Goal: Task Accomplishment & Management: Use online tool/utility

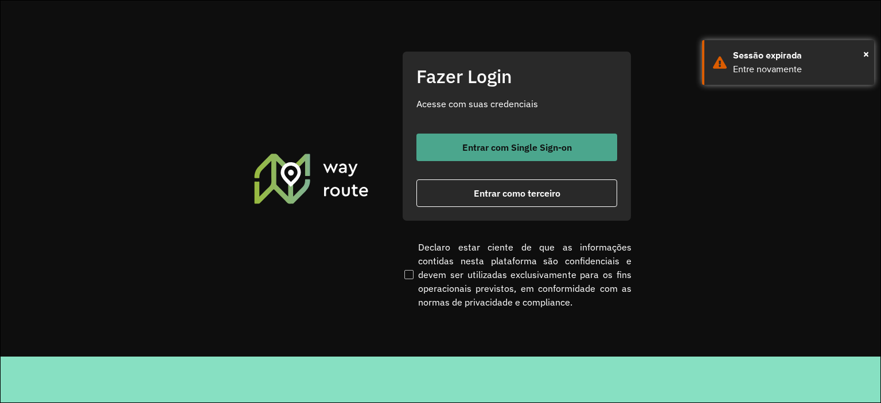
drag, startPoint x: 529, startPoint y: 147, endPoint x: 529, endPoint y: 139, distance: 8.0
click at [530, 146] on span "Entrar com Single Sign-on" at bounding box center [516, 147] width 109 height 9
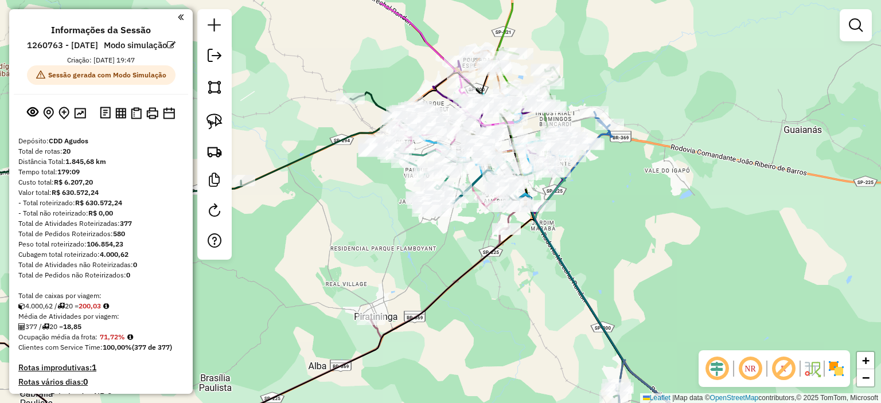
drag, startPoint x: 615, startPoint y: 183, endPoint x: 603, endPoint y: 213, distance: 32.1
click at [610, 221] on div "Janela de atendimento Grade de atendimento Capacidade Transportadoras Veículos …" at bounding box center [440, 201] width 881 height 403
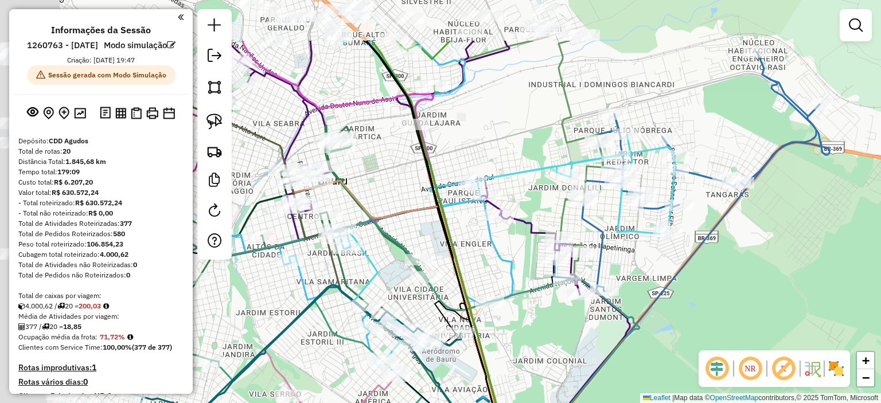
drag, startPoint x: 608, startPoint y: 256, endPoint x: 855, endPoint y: 327, distance: 257.1
click at [800, 333] on div "Janela de atendimento Grade de atendimento Capacidade Transportadoras Veículos …" at bounding box center [440, 201] width 881 height 403
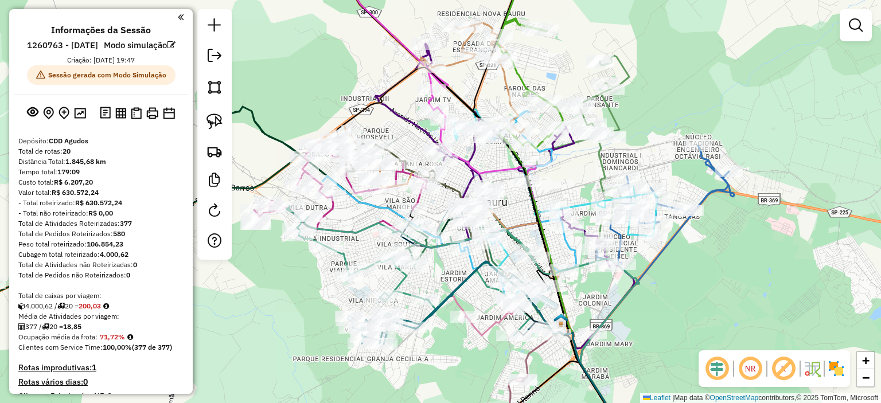
click at [178, 18] on em at bounding box center [181, 17] width 6 height 10
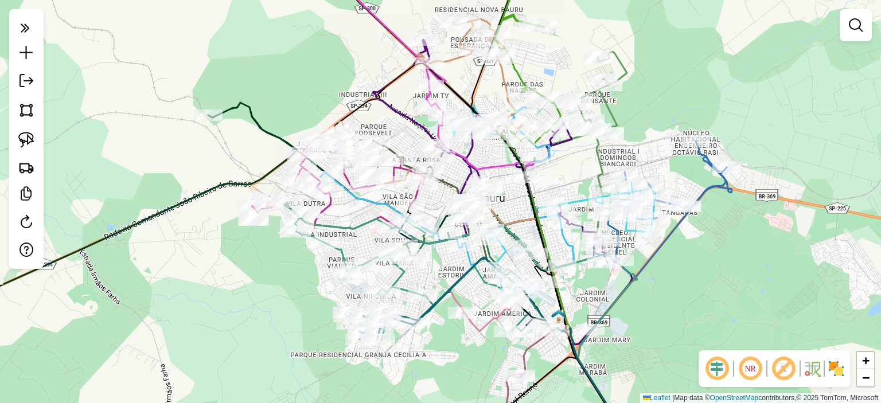
drag, startPoint x: 2, startPoint y: 320, endPoint x: 5, endPoint y: 310, distance: 10.0
click at [0, 315] on div "Janela de atendimento Grade de atendimento Capacidade Transportadoras Veículos …" at bounding box center [440, 201] width 881 height 403
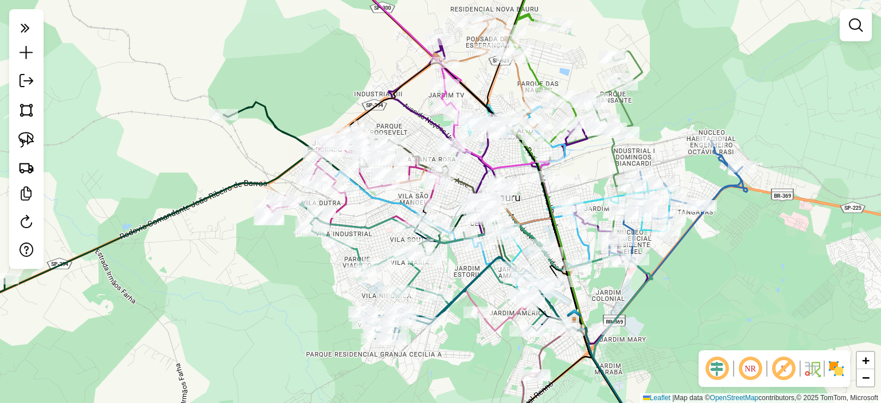
drag, startPoint x: 287, startPoint y: 60, endPoint x: 328, endPoint y: 58, distance: 41.3
click at [328, 58] on div "Janela de atendimento Grade de atendimento Capacidade Transportadoras Veículos …" at bounding box center [440, 201] width 881 height 403
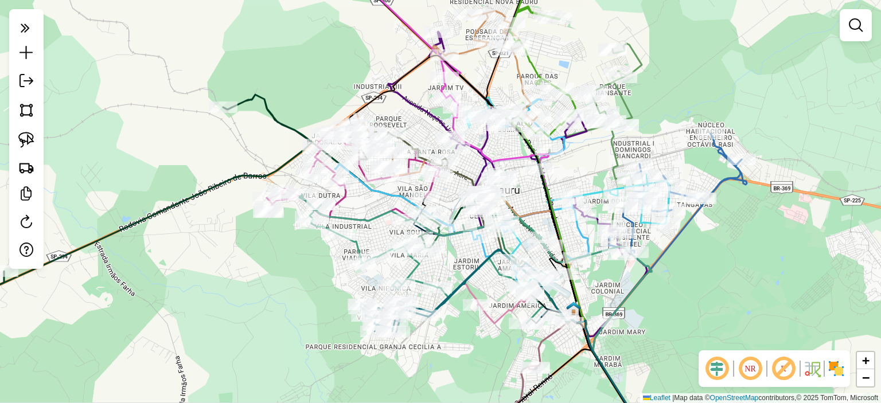
drag, startPoint x: 328, startPoint y: 274, endPoint x: 327, endPoint y: 267, distance: 7.5
click at [327, 267] on div "Janela de atendimento Grade de atendimento Capacidade Transportadoras Veículos …" at bounding box center [440, 201] width 881 height 403
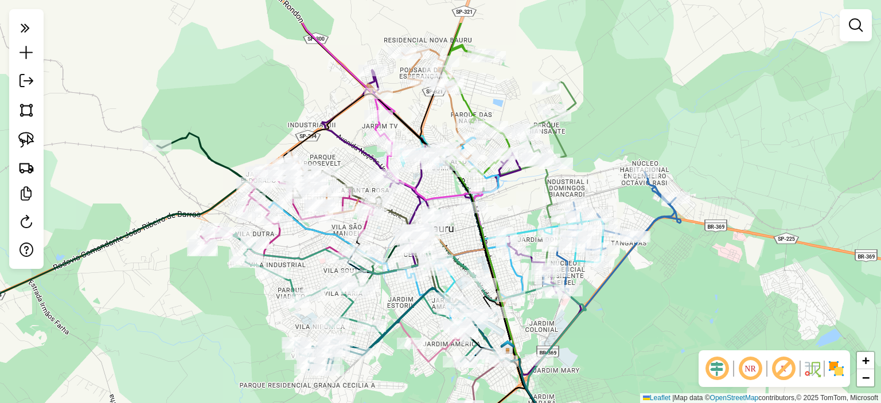
drag, startPoint x: 752, startPoint y: 47, endPoint x: 686, endPoint y: 109, distance: 91.3
click at [686, 109] on div "Janela de atendimento Grade de atendimento Capacidade Transportadoras Veículos …" at bounding box center [440, 201] width 881 height 403
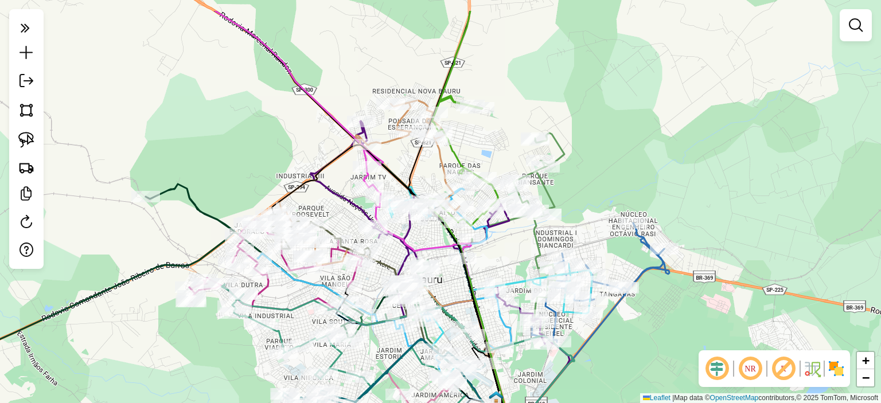
drag, startPoint x: 643, startPoint y: 85, endPoint x: 633, endPoint y: 133, distance: 48.7
click at [633, 133] on div "Janela de atendimento Grade de atendimento Capacidade Transportadoras Veículos …" at bounding box center [440, 201] width 881 height 403
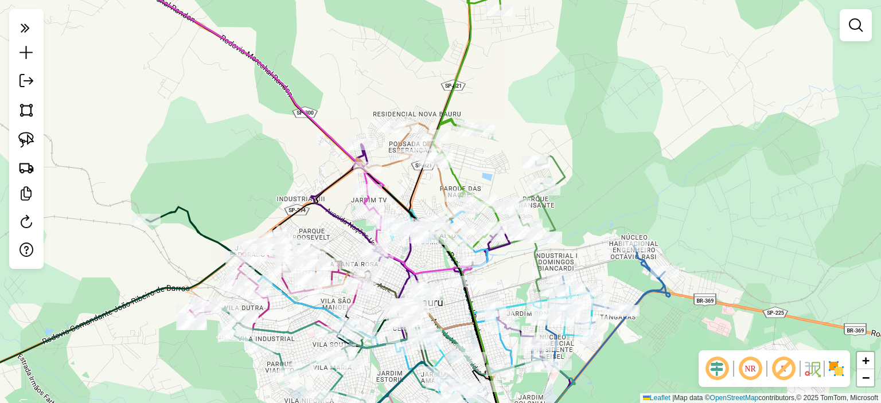
drag, startPoint x: 633, startPoint y: 155, endPoint x: 639, endPoint y: 167, distance: 13.3
click at [639, 171] on div "Janela de atendimento Grade de atendimento Capacidade Transportadoras Veículos …" at bounding box center [440, 201] width 881 height 403
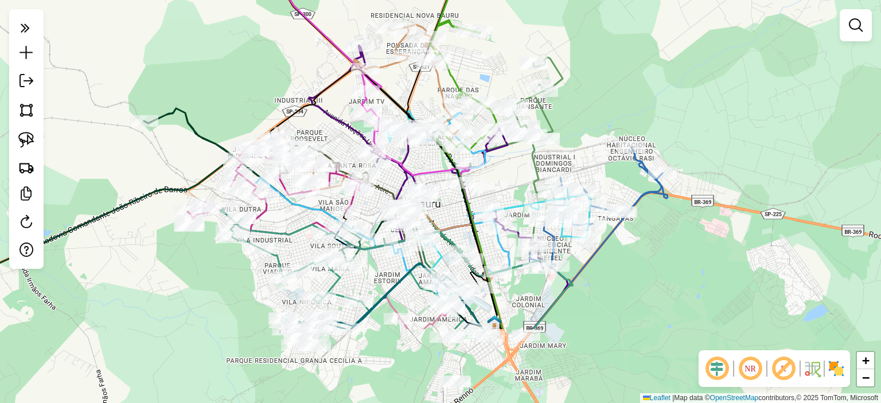
drag, startPoint x: 619, startPoint y: 97, endPoint x: 627, endPoint y: 42, distance: 55.5
click at [627, 42] on div "Janela de atendimento Grade de atendimento Capacidade Transportadoras Veículos …" at bounding box center [440, 201] width 881 height 403
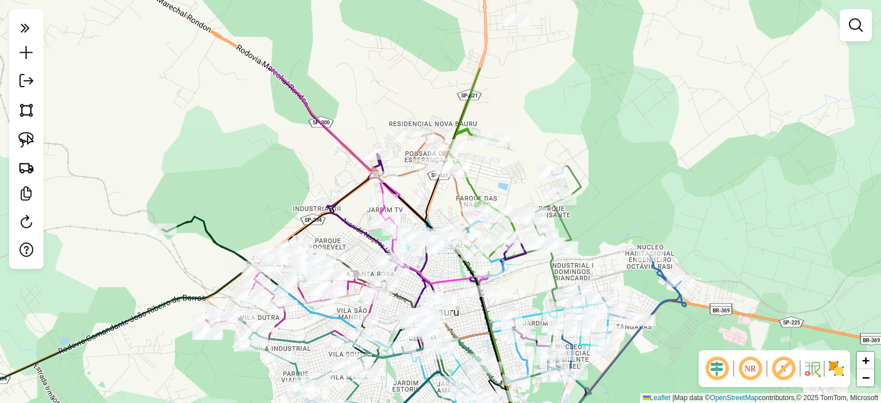
drag, startPoint x: 633, startPoint y: 95, endPoint x: 658, endPoint y: 220, distance: 126.8
click at [658, 220] on div "Janela de atendimento Grade de atendimento Capacidade Transportadoras Veículos …" at bounding box center [440, 201] width 881 height 403
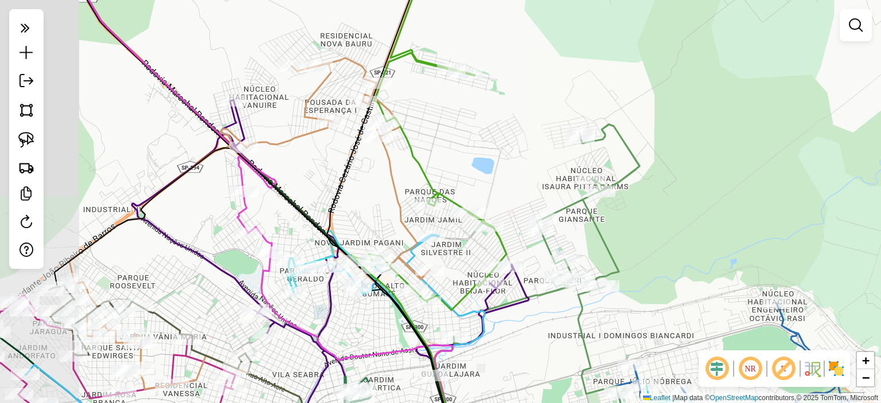
drag, startPoint x: 586, startPoint y: 183, endPoint x: 697, endPoint y: 146, distance: 116.7
click at [697, 146] on div "Janela de atendimento Grade de atendimento Capacidade Transportadoras Veículos …" at bounding box center [440, 201] width 881 height 403
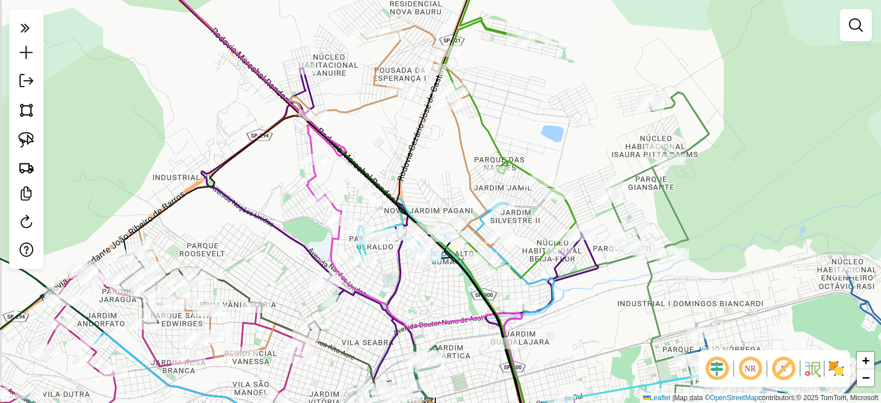
drag, startPoint x: 516, startPoint y: 130, endPoint x: 560, endPoint y: 104, distance: 50.8
click at [560, 104] on div "Janela de atendimento Grade de atendimento Capacidade Transportadoras Veículos …" at bounding box center [440, 201] width 881 height 403
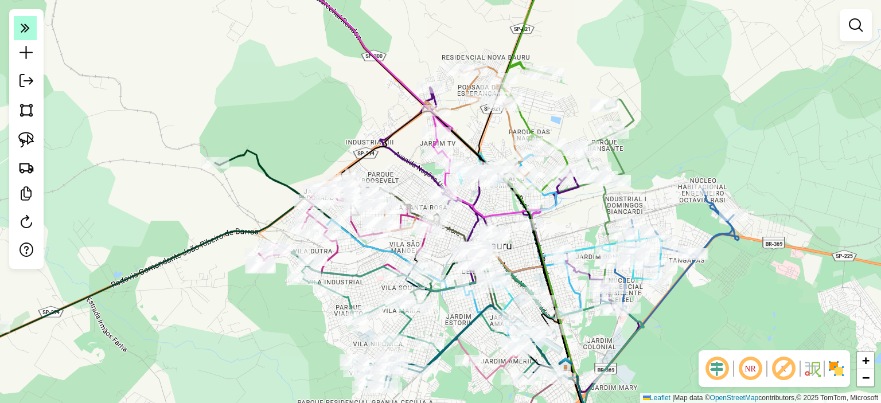
click at [29, 29] on icon at bounding box center [25, 27] width 9 height 16
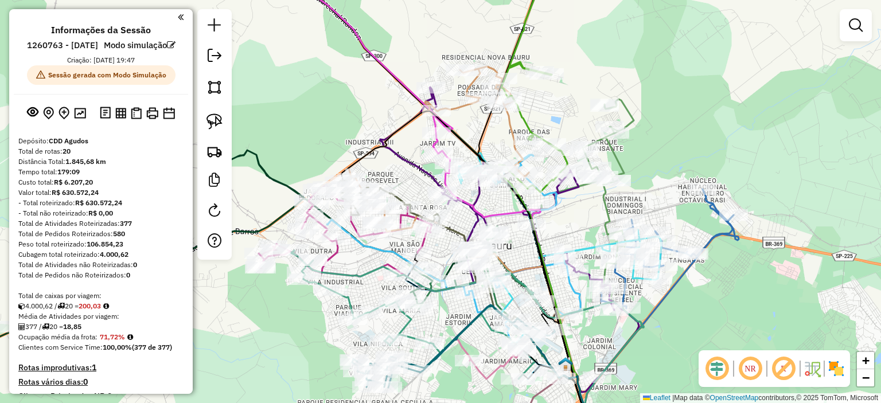
click at [347, 107] on div "Janela de atendimento Grade de atendimento Capacidade Transportadoras Veículos …" at bounding box center [440, 201] width 881 height 403
click at [181, 15] on div "Informações da Sessão 1260763 - 06/09/2025 Modo simulação Criação: 05/09/2025 1…" at bounding box center [100, 201] width 183 height 385
click at [181, 17] on div "Informações da Sessão 1260763 - 06/09/2025 Modo simulação Criação: 05/09/2025 1…" at bounding box center [100, 201] width 183 height 385
click at [178, 13] on em at bounding box center [181, 17] width 6 height 10
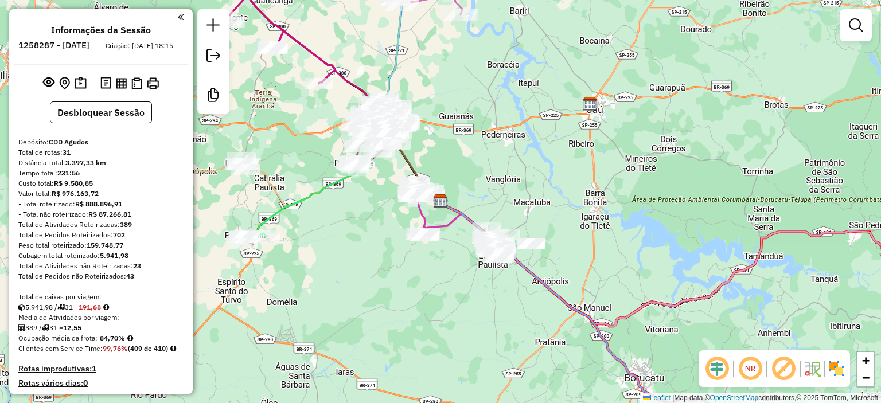
drag, startPoint x: 754, startPoint y: 369, endPoint x: 659, endPoint y: 343, distance: 98.5
click at [753, 368] on em at bounding box center [750, 369] width 28 height 28
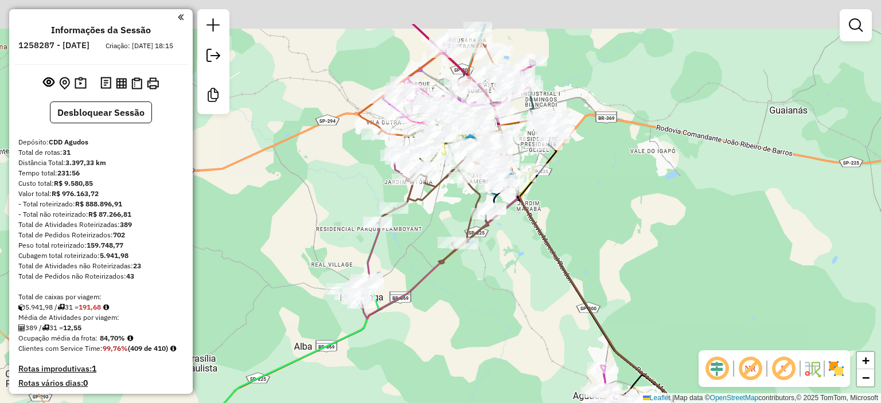
drag, startPoint x: 367, startPoint y: 139, endPoint x: 318, endPoint y: 213, distance: 88.4
click at [318, 213] on div "Janela de atendimento Grade de atendimento Capacidade Transportadoras Veículos …" at bounding box center [440, 201] width 881 height 403
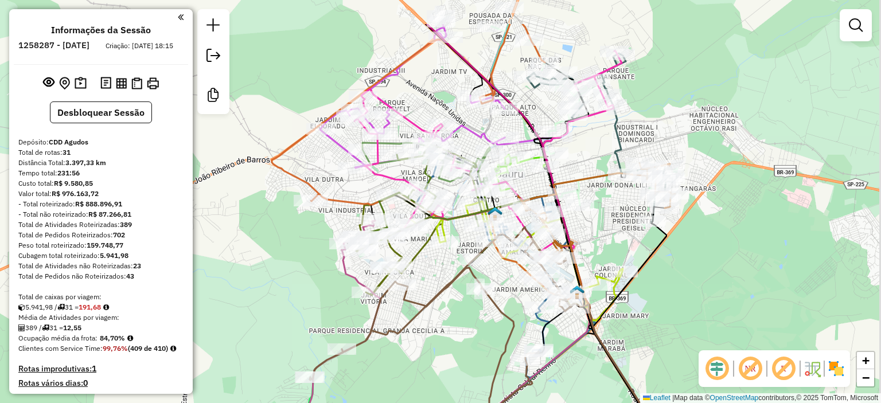
drag, startPoint x: 370, startPoint y: 187, endPoint x: 294, endPoint y: 247, distance: 97.1
click at [294, 247] on div "Janela de atendimento Grade de atendimento Capacidade Transportadoras Veículos …" at bounding box center [440, 201] width 881 height 403
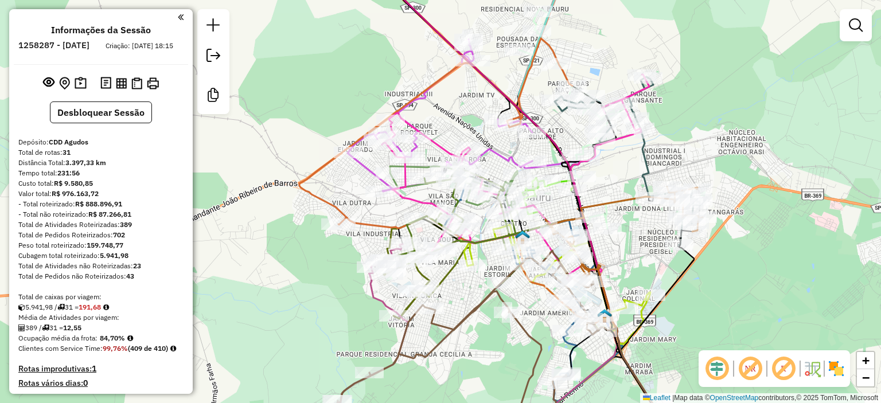
drag, startPoint x: 316, startPoint y: 54, endPoint x: 337, endPoint y: 71, distance: 26.1
click at [338, 71] on div "Janela de atendimento Grade de atendimento Capacidade Transportadoras Veículos …" at bounding box center [440, 201] width 881 height 403
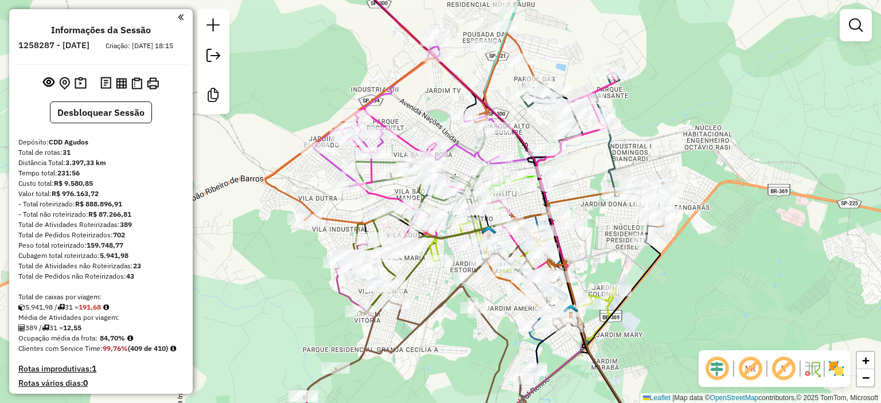
drag, startPoint x: 378, startPoint y: 66, endPoint x: 335, endPoint y: 62, distance: 42.6
click at [335, 62] on div "Janela de atendimento Grade de atendimento Capacidade Transportadoras Veículos …" at bounding box center [440, 201] width 881 height 403
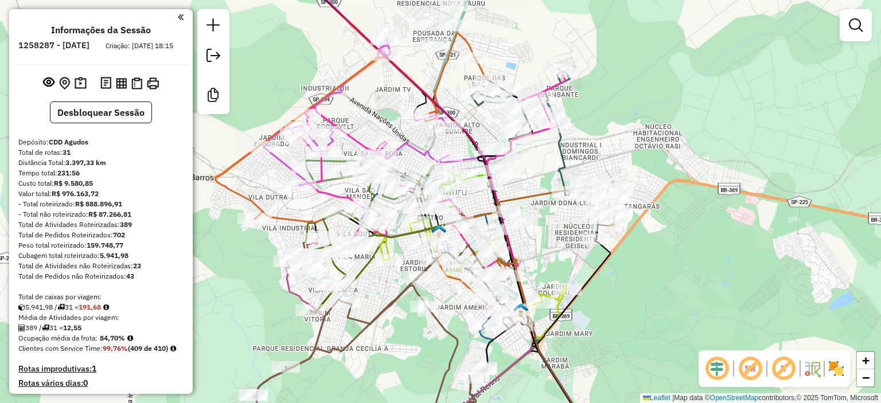
drag, startPoint x: 793, startPoint y: 112, endPoint x: 746, endPoint y: 111, distance: 47.6
click at [745, 111] on div "Janela de atendimento Grade de atendimento Capacidade Transportadoras Veículos …" at bounding box center [440, 201] width 881 height 403
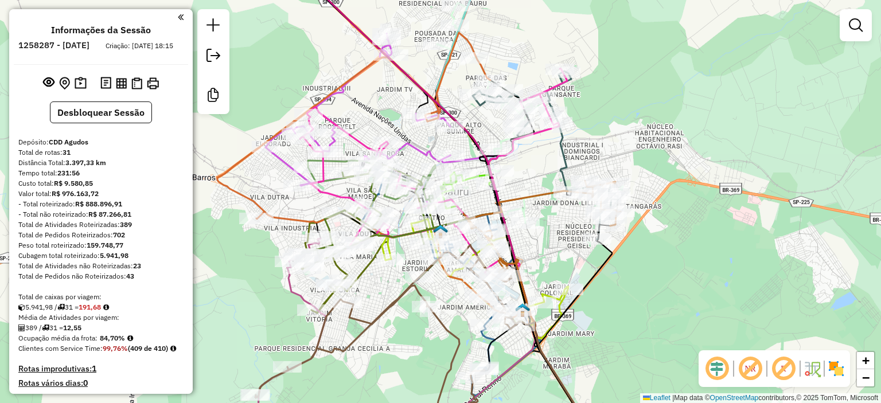
click at [181, 15] on div "Informações da Sessão 1258287 - 03/09/2025 Criação: 02/09/2025 18:15 Desbloquea…" at bounding box center [100, 201] width 183 height 385
click at [178, 18] on em at bounding box center [181, 17] width 6 height 10
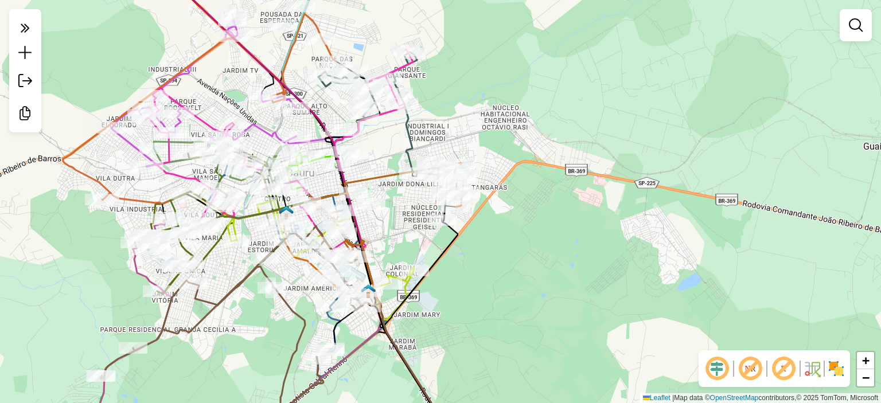
drag, startPoint x: 216, startPoint y: 122, endPoint x: 62, endPoint y: 103, distance: 155.4
click at [62, 103] on div "Janela de atendimento Grade de atendimento Capacidade Transportadoras Veículos …" at bounding box center [440, 201] width 881 height 403
click at [28, 30] on icon at bounding box center [25, 27] width 9 height 16
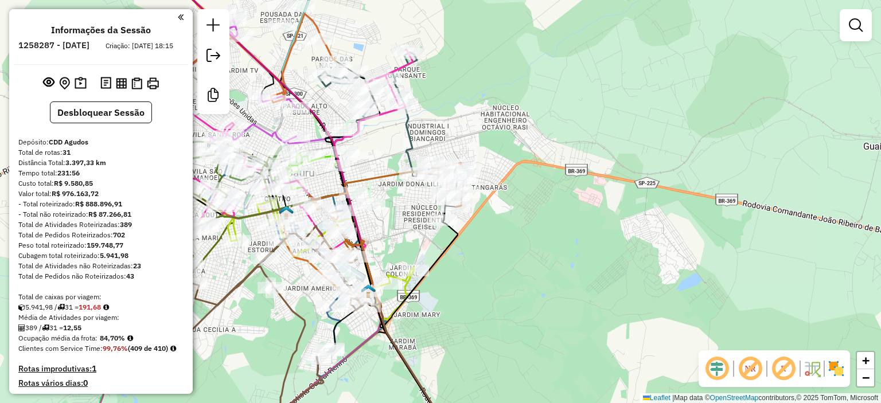
click at [179, 17] on em at bounding box center [181, 17] width 6 height 10
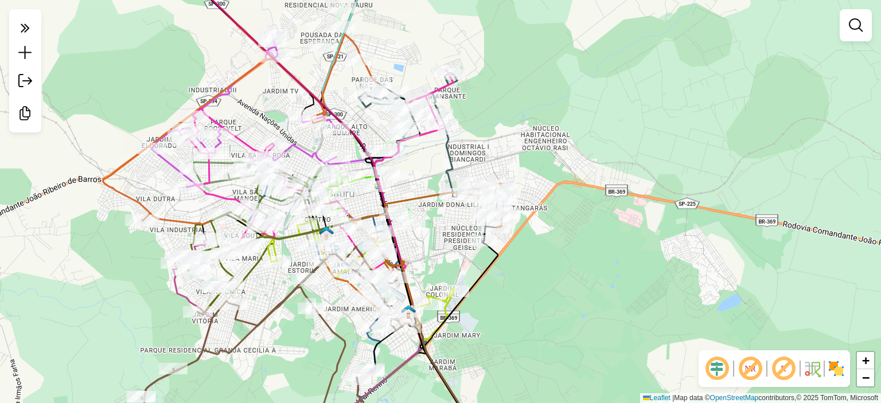
drag, startPoint x: 120, startPoint y: 75, endPoint x: 160, endPoint y: 96, distance: 45.1
click at [160, 96] on div "Janela de atendimento Grade de atendimento Capacidade Transportadoras Veículos …" at bounding box center [440, 201] width 881 height 403
click at [26, 29] on icon at bounding box center [25, 27] width 9 height 16
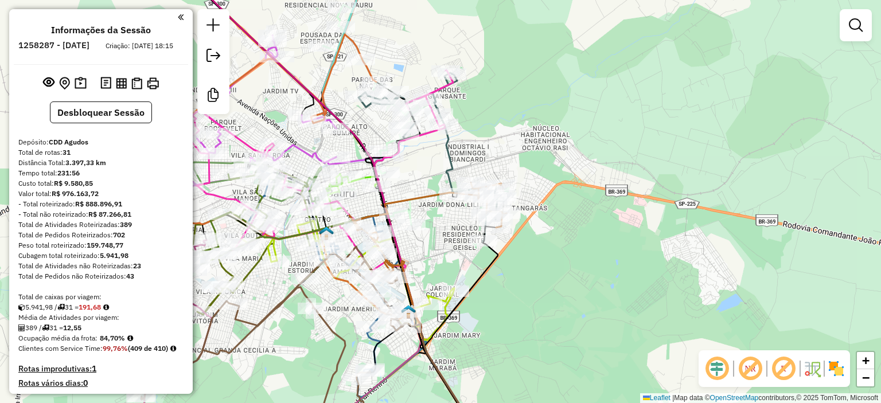
click at [178, 17] on em at bounding box center [181, 17] width 6 height 10
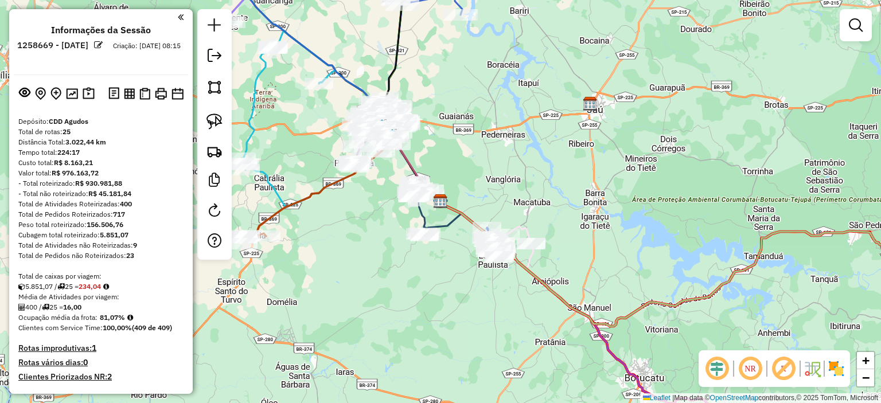
click at [743, 367] on em at bounding box center [750, 369] width 28 height 28
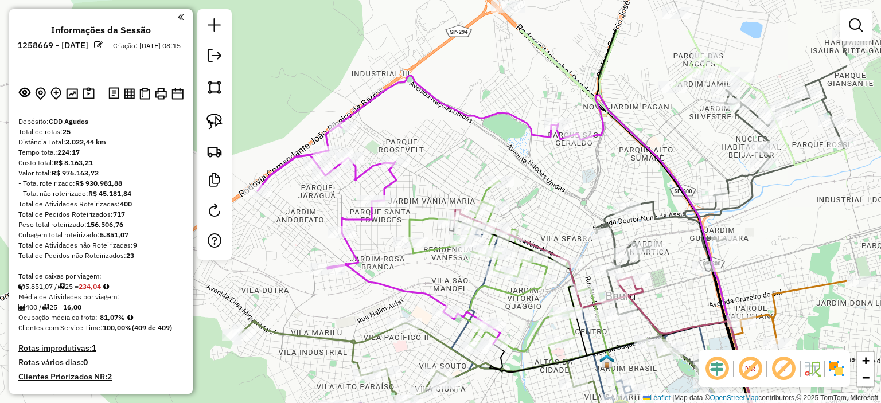
drag, startPoint x: 506, startPoint y: 77, endPoint x: 334, endPoint y: 173, distance: 197.3
click at [334, 173] on div "Janela de atendimento Grade de atendimento Capacidade Transportadoras Veículos …" at bounding box center [440, 201] width 881 height 403
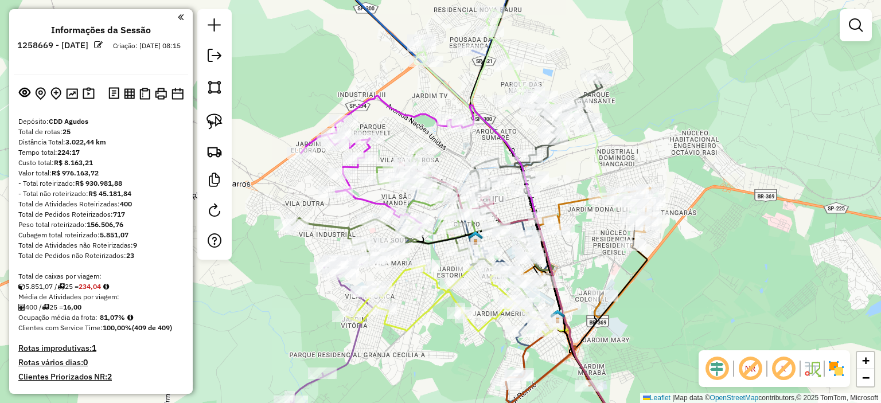
drag, startPoint x: 461, startPoint y: 74, endPoint x: 460, endPoint y: 61, distance: 12.7
click at [460, 61] on div "Janela de atendimento Grade de atendimento Capacidade Transportadoras Veículos …" at bounding box center [440, 201] width 881 height 403
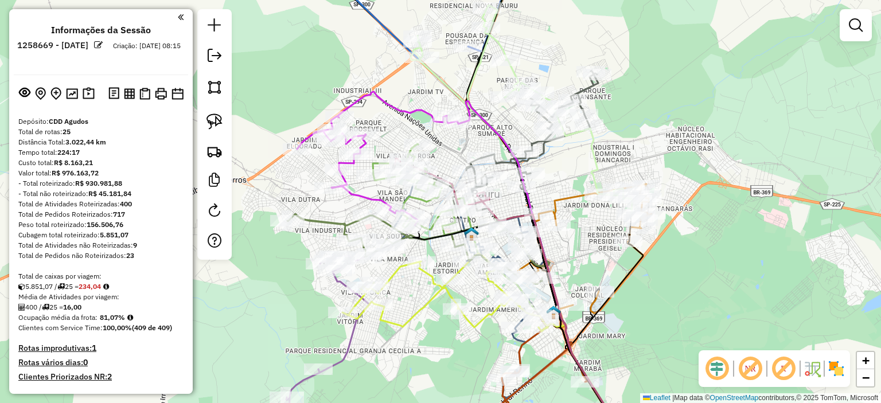
click at [433, 25] on div "Janela de atendimento Grade de atendimento Capacidade Transportadoras Veículos …" at bounding box center [440, 201] width 881 height 403
click at [180, 15] on div "Informações da Sessão 1258669 - [DATE] Criação: [DATE] 08:15 Depósito: CDD Agud…" at bounding box center [100, 201] width 183 height 385
click at [179, 18] on em at bounding box center [181, 17] width 6 height 10
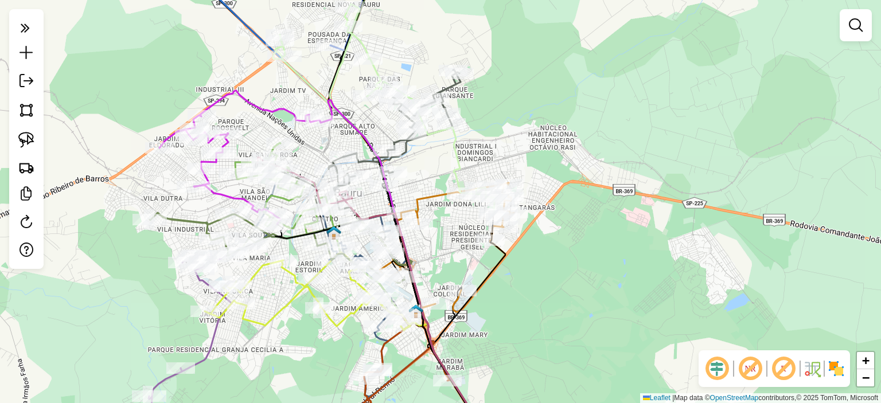
drag, startPoint x: 277, startPoint y: 62, endPoint x: 139, endPoint y: 61, distance: 138.2
click at [139, 61] on div "Janela de atendimento Grade de atendimento Capacidade Transportadoras Veículos …" at bounding box center [440, 201] width 881 height 403
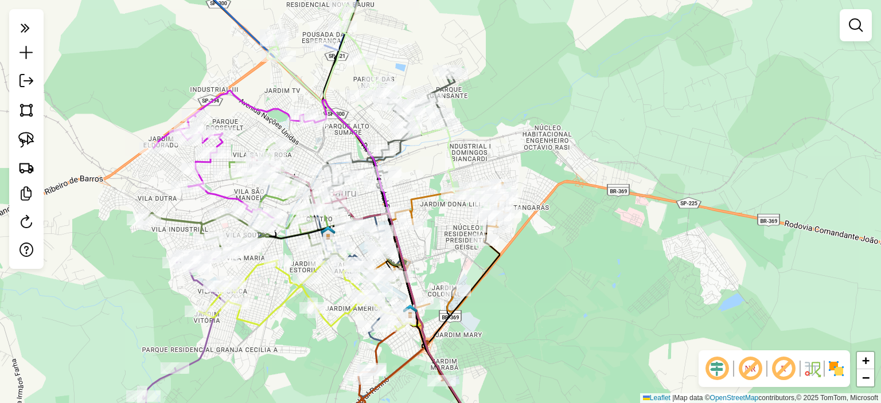
click at [134, 61] on div "Janela de atendimento Grade de atendimento Capacidade Transportadoras Veículos …" at bounding box center [440, 201] width 881 height 403
